Goal: Task Accomplishment & Management: Use online tool/utility

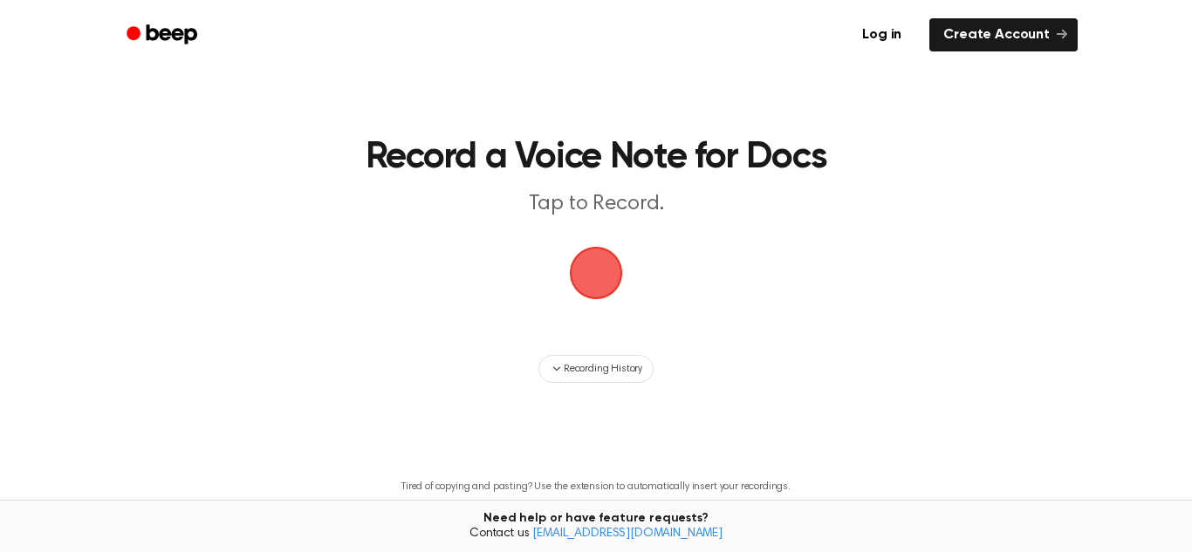
click at [603, 275] on span "button" at bounding box center [596, 273] width 81 height 81
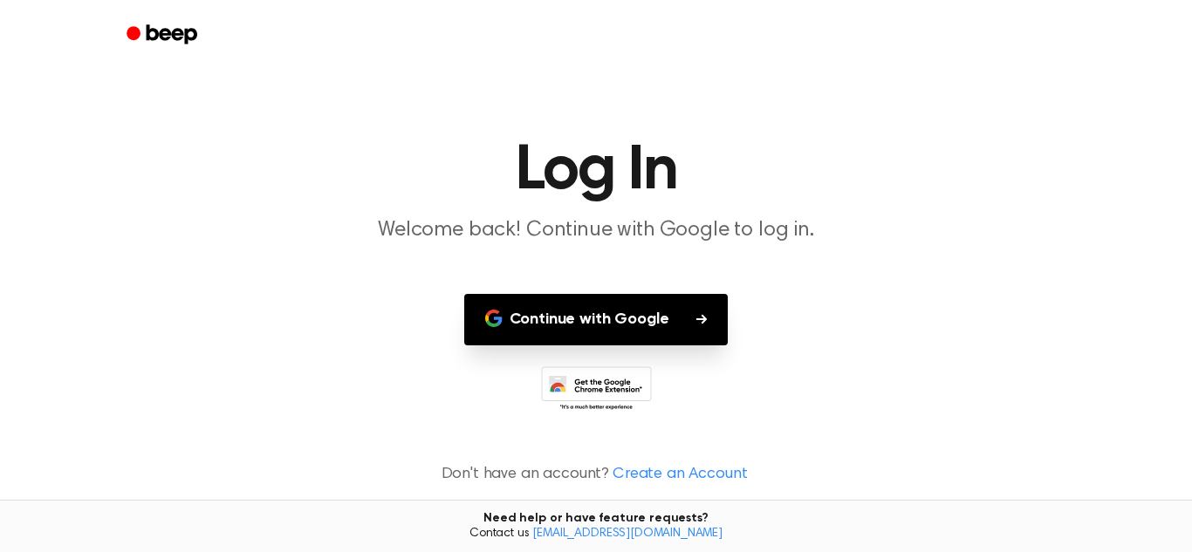
click at [690, 300] on button "Continue with Google" at bounding box center [596, 319] width 264 height 51
click at [617, 397] on icon at bounding box center [596, 391] width 111 height 48
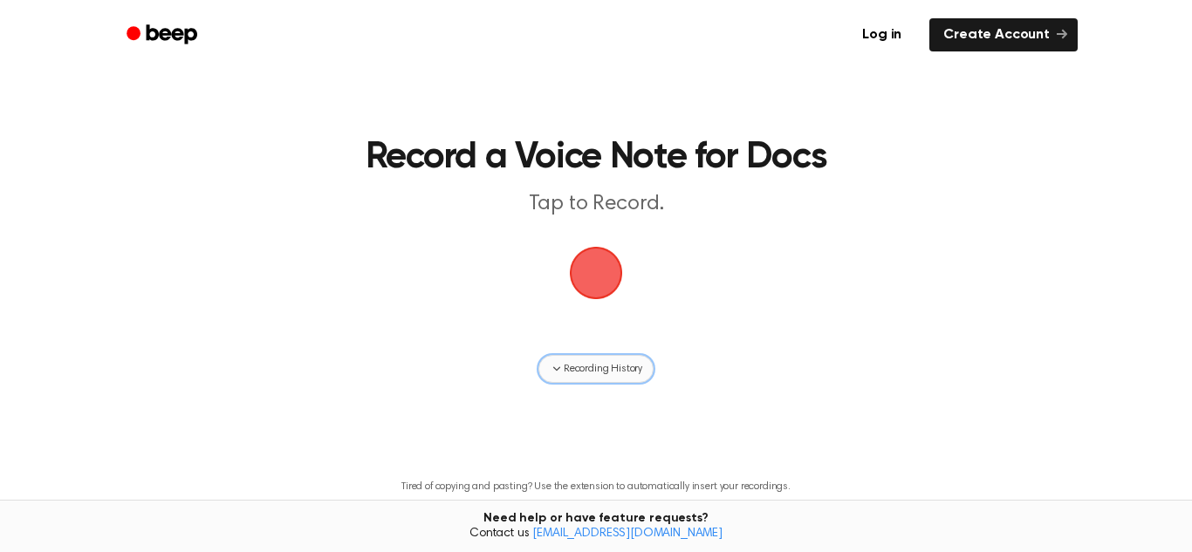
click at [603, 373] on span "Recording History" at bounding box center [603, 369] width 79 height 16
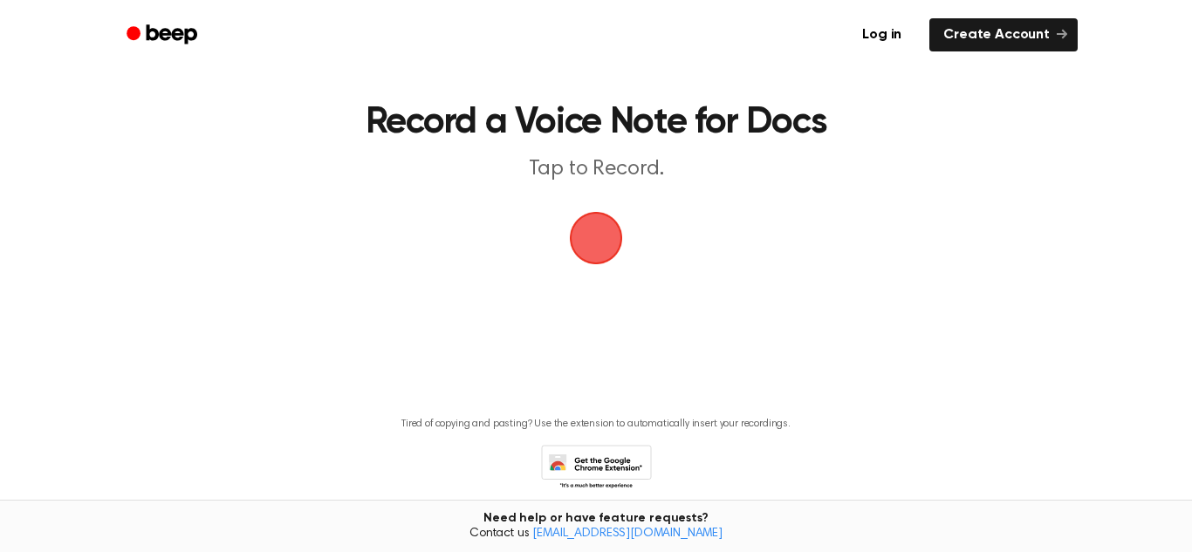
scroll to position [108, 0]
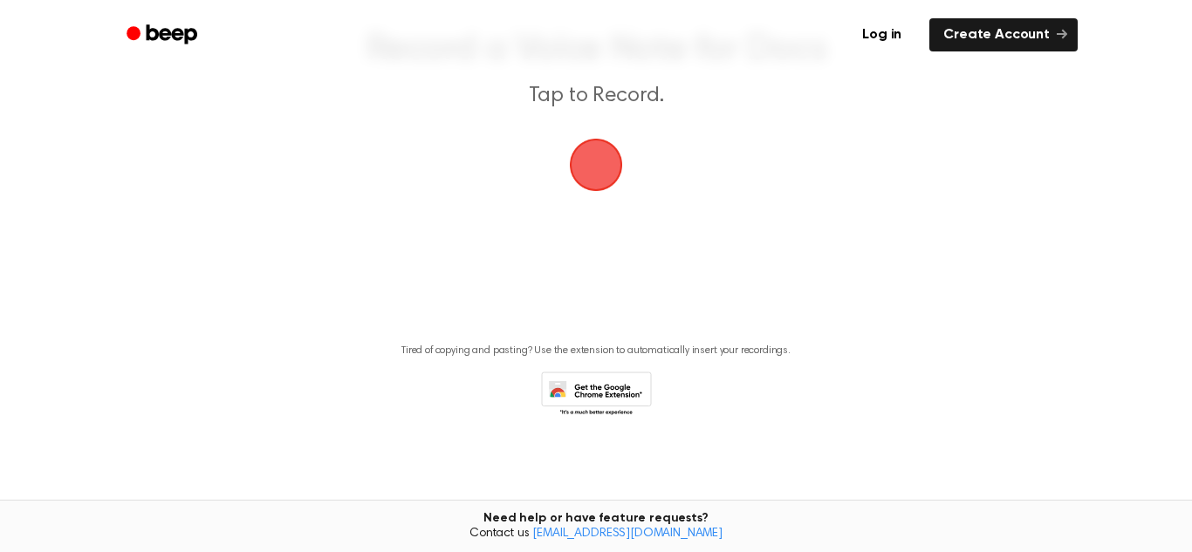
click at [1018, 285] on main "Record a Voice Note for Docs Tap to Record. Tired of copying and pasting? Use t…" at bounding box center [596, 180] width 1192 height 577
